Goal: Browse casually

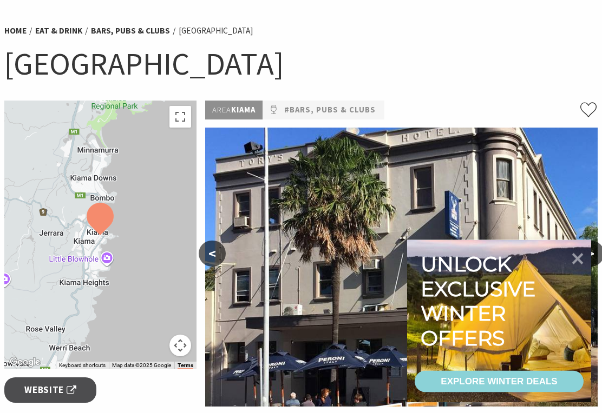
scroll to position [70, 0]
click at [572, 265] on icon at bounding box center [577, 259] width 11 height 11
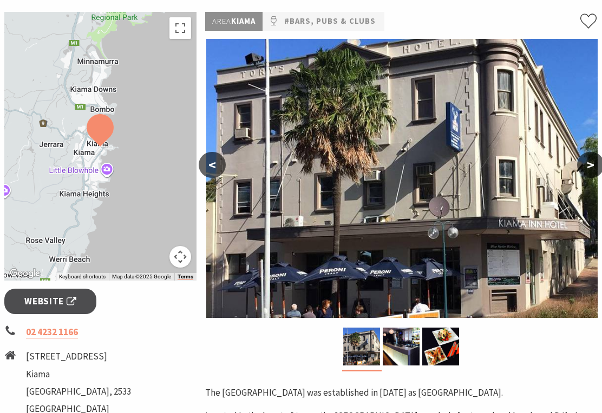
scroll to position [159, 0]
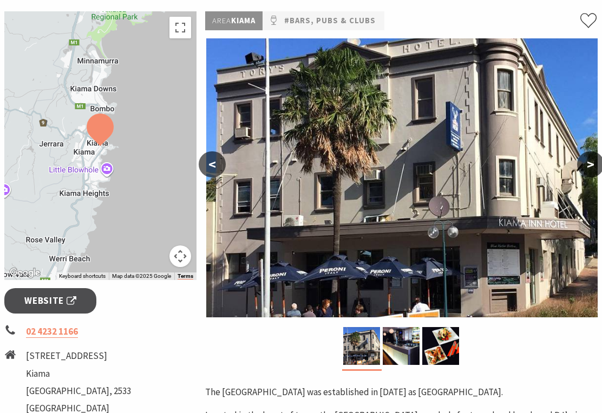
click at [594, 161] on button ">" at bounding box center [590, 165] width 27 height 26
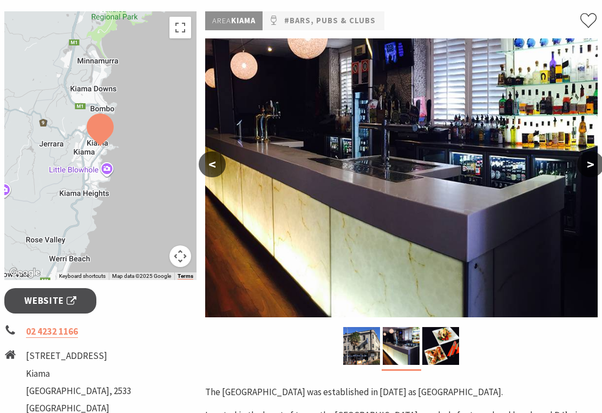
scroll to position [160, 0]
click at [586, 173] on button ">" at bounding box center [590, 164] width 27 height 26
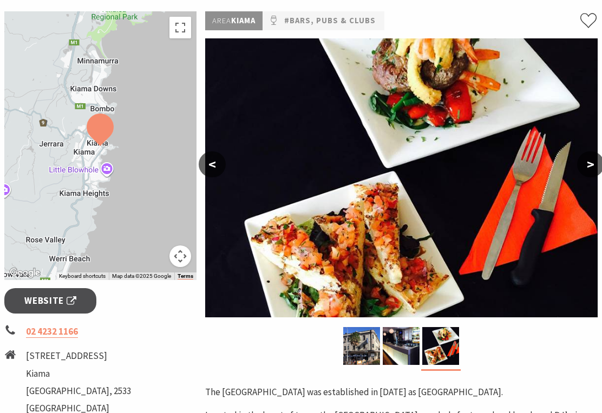
click at [586, 156] on button ">" at bounding box center [590, 164] width 27 height 26
click at [583, 159] on button ">" at bounding box center [590, 164] width 27 height 26
click at [589, 169] on button ">" at bounding box center [590, 164] width 27 height 26
click at [588, 172] on button ">" at bounding box center [590, 164] width 27 height 26
click at [595, 176] on button ">" at bounding box center [590, 164] width 27 height 26
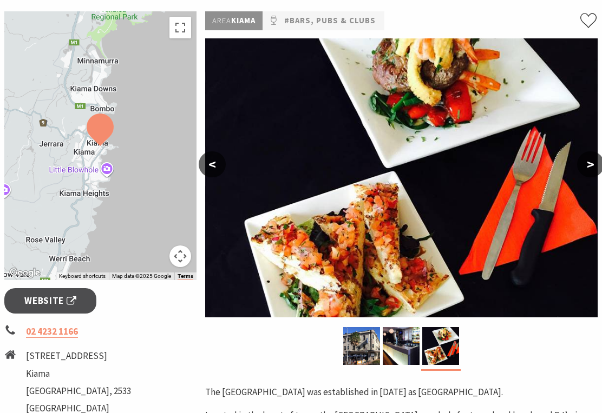
click at [589, 161] on button ">" at bounding box center [590, 164] width 27 height 26
click at [594, 165] on button ">" at bounding box center [590, 164] width 27 height 26
click at [593, 168] on button ">" at bounding box center [590, 164] width 27 height 26
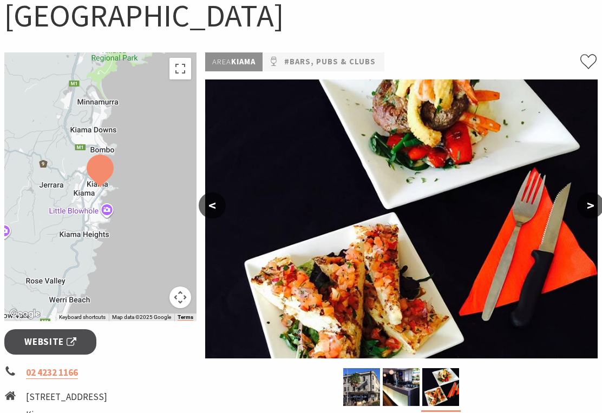
scroll to position [138, 0]
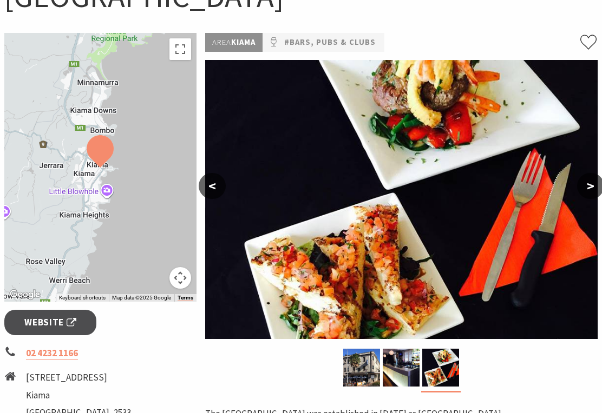
click at [214, 191] on button "<" at bounding box center [212, 186] width 27 height 26
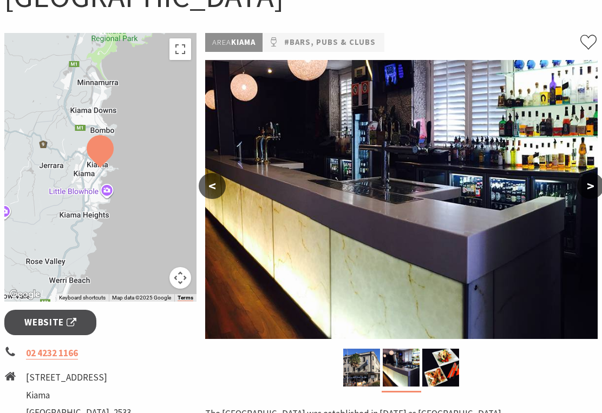
click at [214, 188] on button "<" at bounding box center [212, 186] width 27 height 26
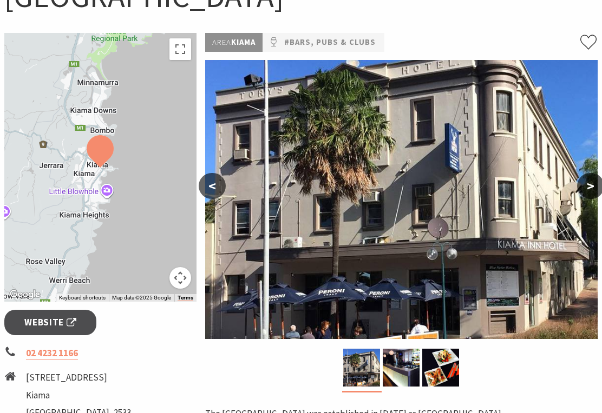
click at [209, 192] on button "<" at bounding box center [212, 186] width 27 height 26
click at [214, 190] on button "<" at bounding box center [212, 186] width 27 height 26
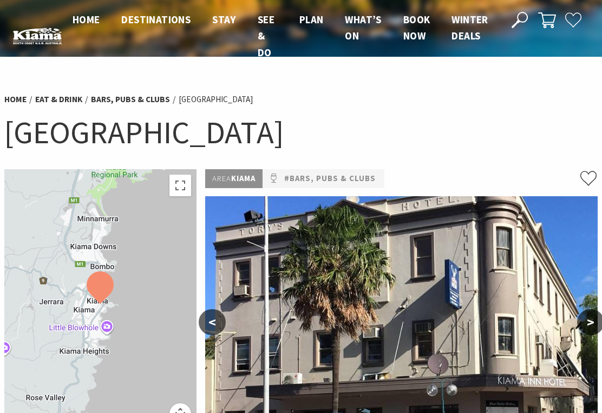
scroll to position [0, 0]
